Goal: Obtain resource: Download file/media

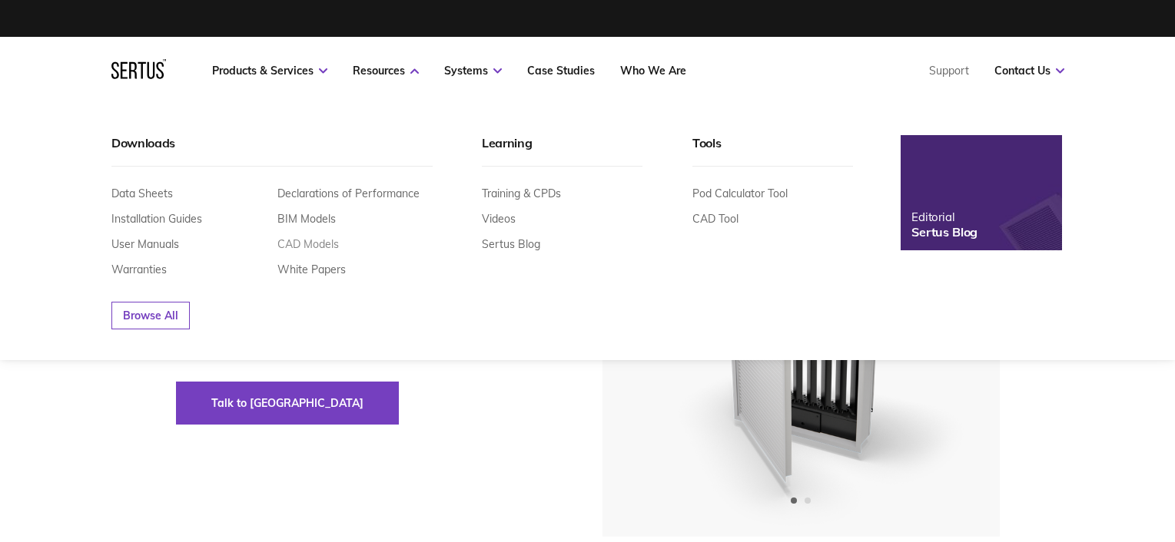
click at [312, 247] on link "CAD Models" at bounding box center [307, 244] width 61 height 14
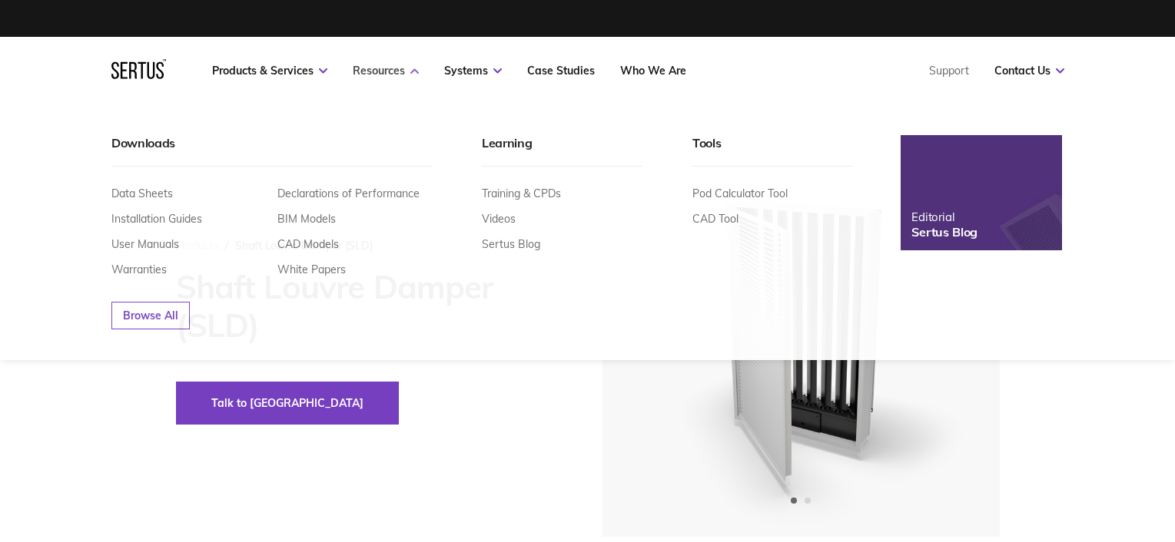
click at [380, 70] on link "Resources" at bounding box center [386, 71] width 66 height 14
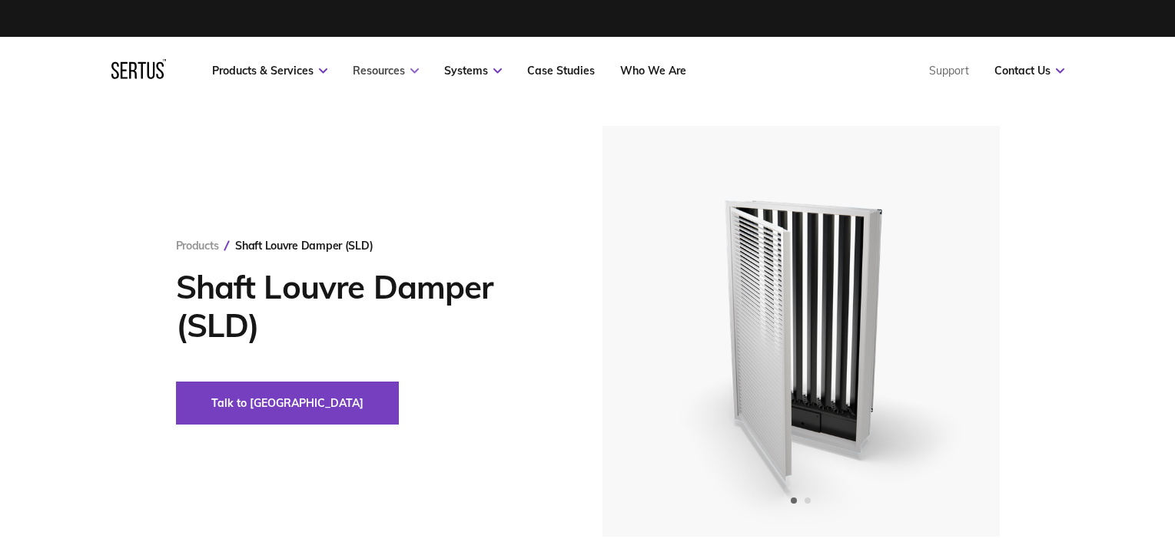
click at [387, 71] on link "Resources" at bounding box center [386, 71] width 66 height 14
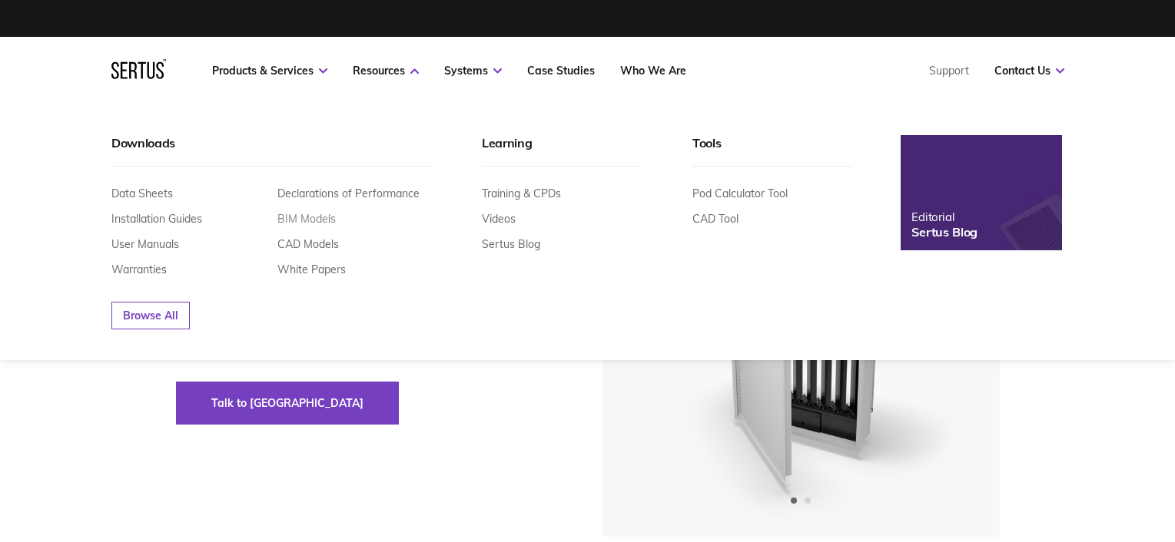
click at [315, 222] on link "BIM Models" at bounding box center [306, 219] width 58 height 14
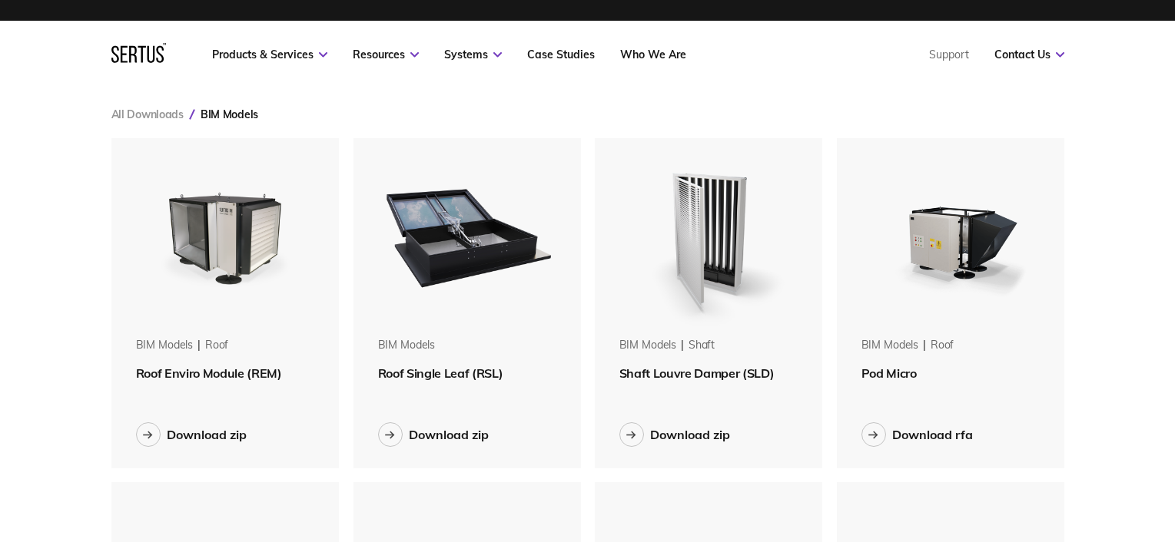
click at [675, 377] on span "Shaft Louvre Damper (SLD)" at bounding box center [696, 373] width 155 height 15
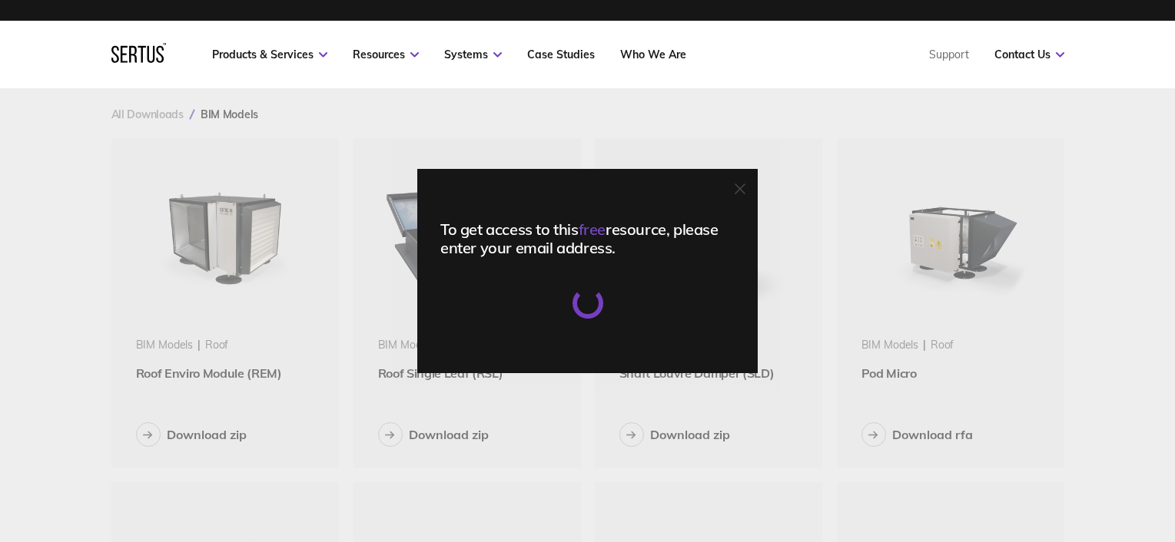
click at [798, 334] on div "To get access to this free resource, please enter your email address." at bounding box center [587, 271] width 1175 height 542
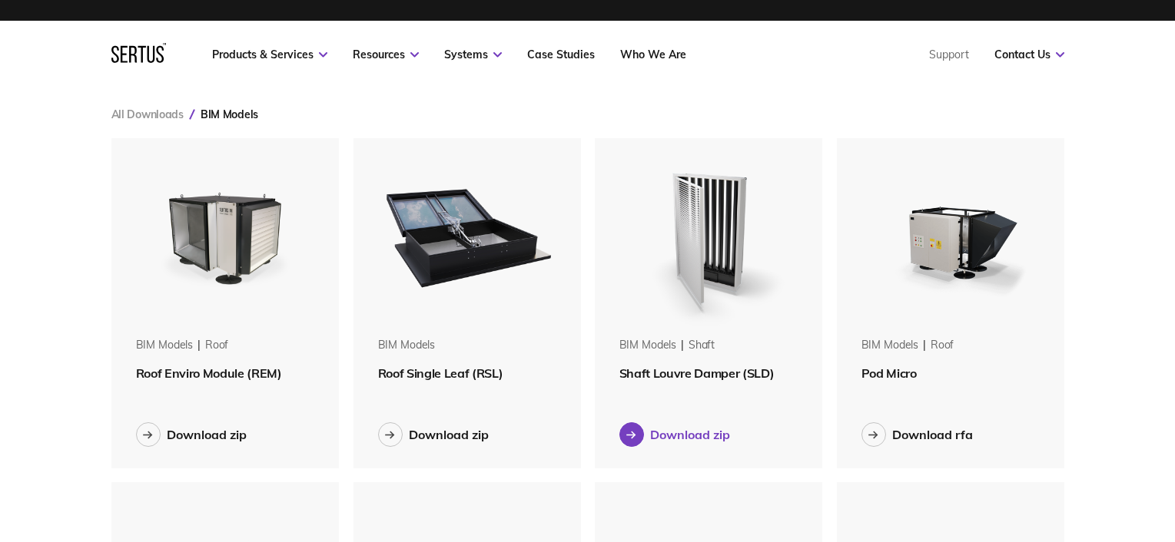
click at [635, 435] on icon at bounding box center [630, 435] width 8 height 0
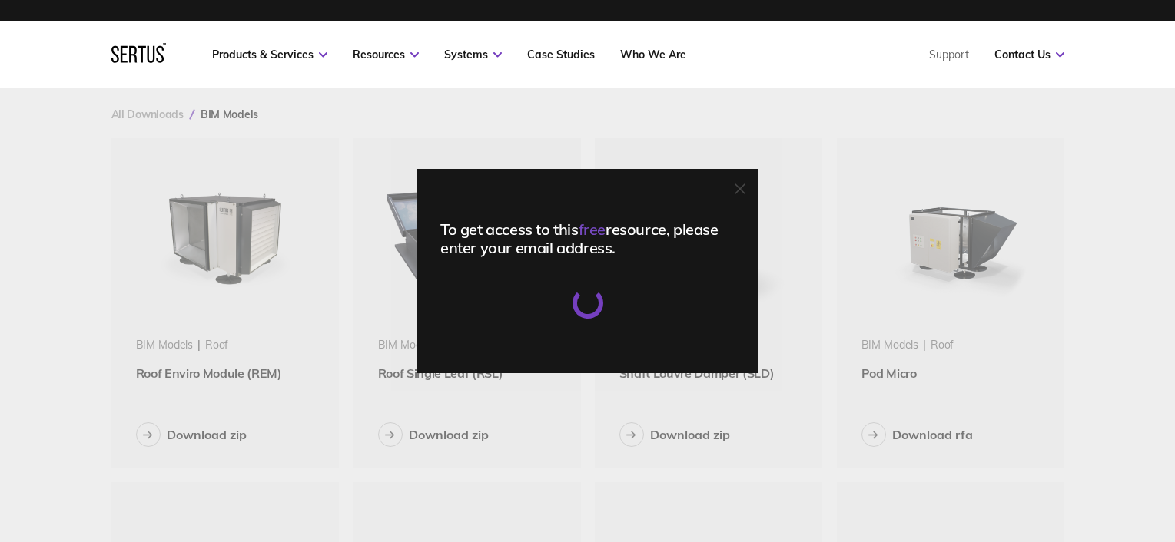
drag, startPoint x: 602, startPoint y: 294, endPoint x: 646, endPoint y: 304, distance: 45.7
click at [602, 295] on div at bounding box center [587, 302] width 43 height 43
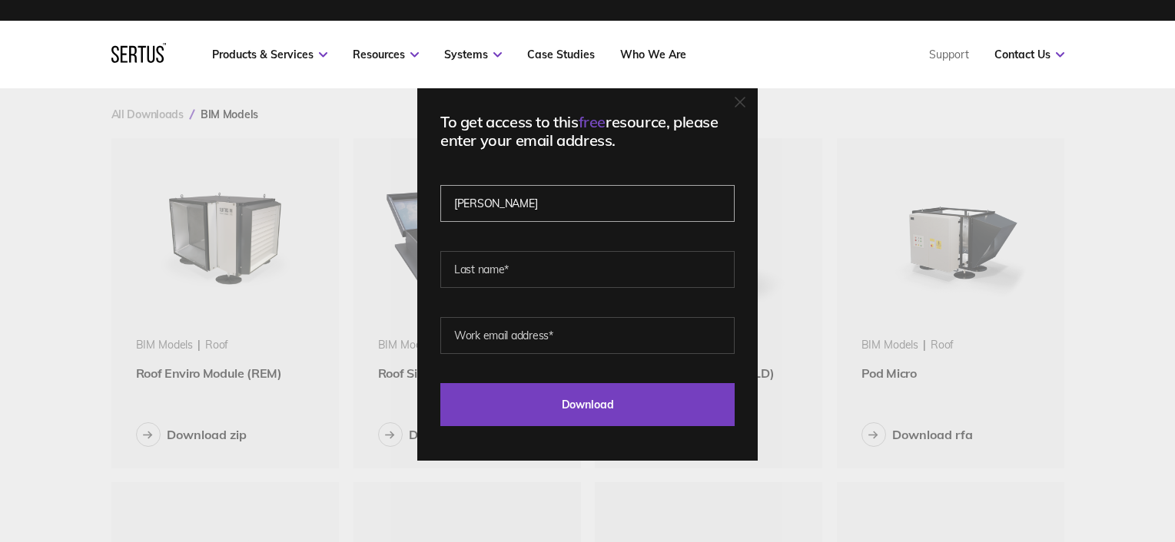
type input "[PERSON_NAME]"
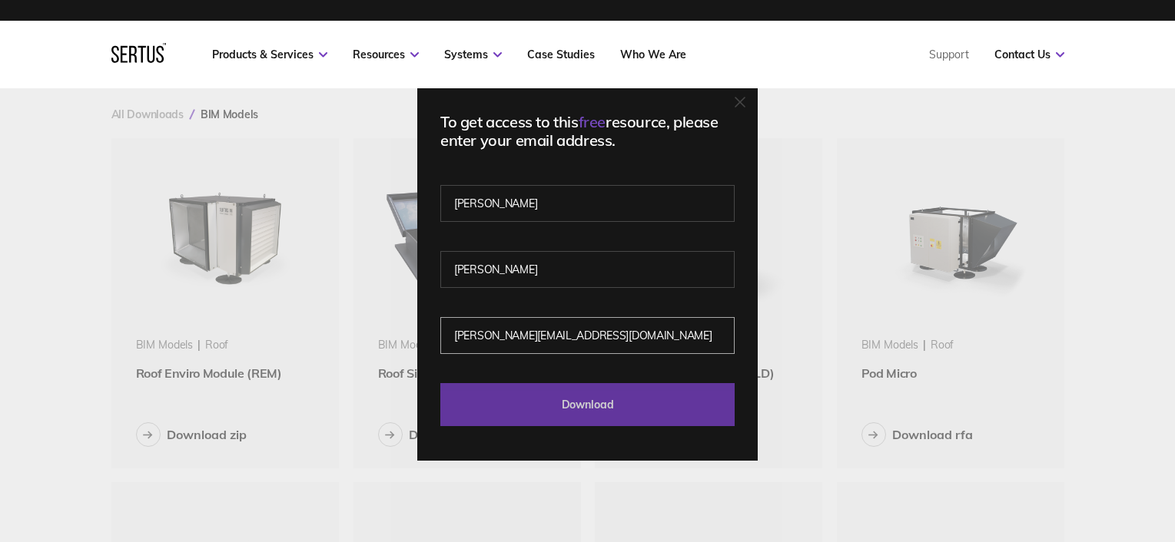
type input "[PERSON_NAME][EMAIL_ADDRESS][DOMAIN_NAME]"
click at [622, 400] on input "Download" at bounding box center [587, 404] width 294 height 43
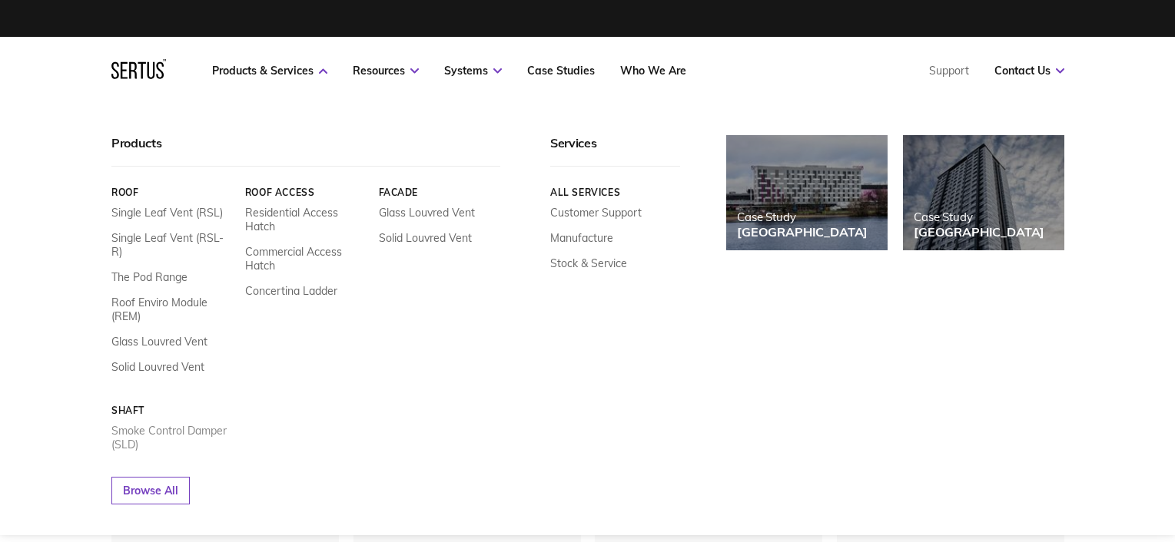
click at [134, 424] on link "Smoke Control Damper (SLD)" at bounding box center [172, 438] width 122 height 28
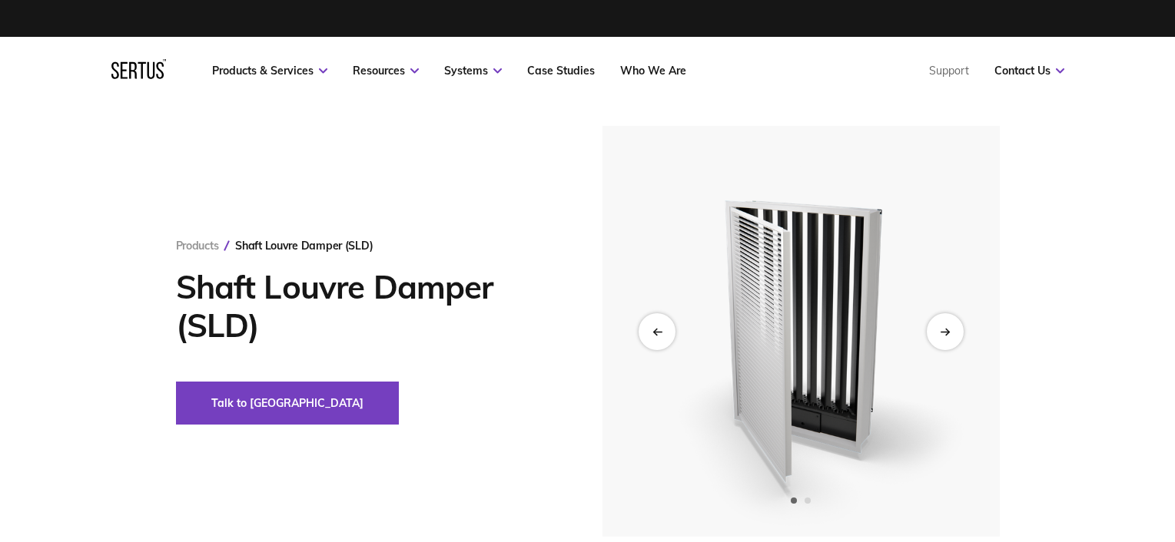
scroll to position [4, 0]
